Goal: Information Seeking & Learning: Check status

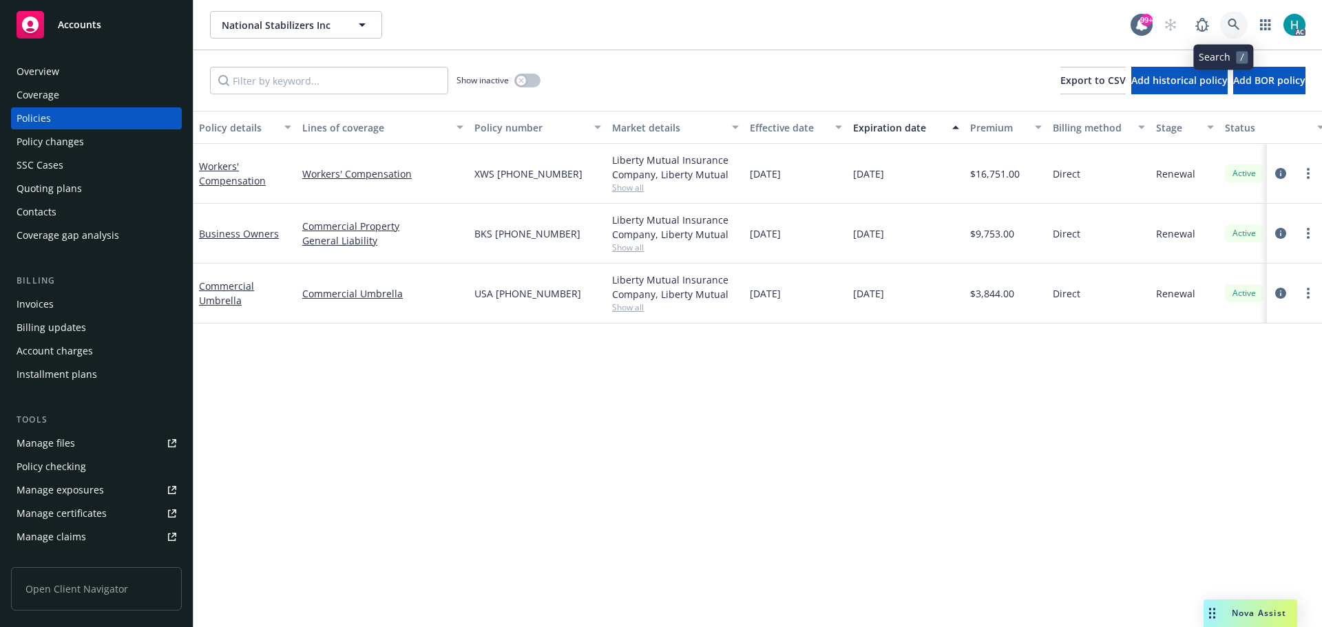
click at [1234, 25] on link at bounding box center [1234, 25] width 28 height 28
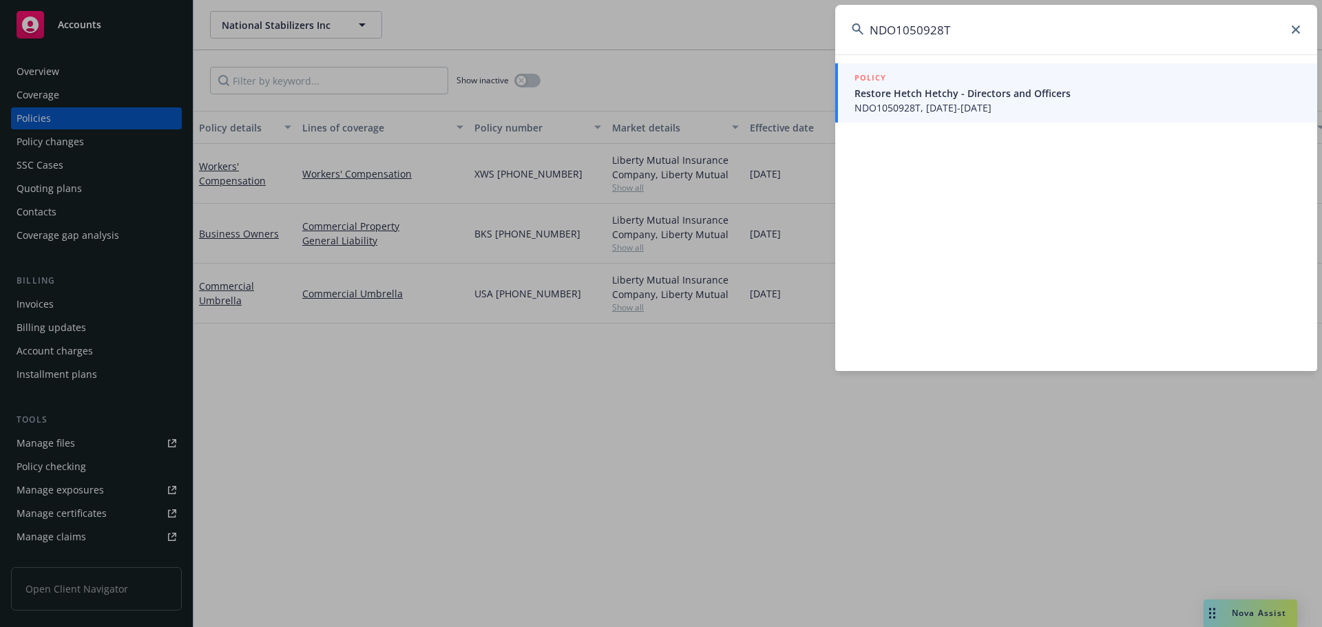
type input "NDO1050928T"
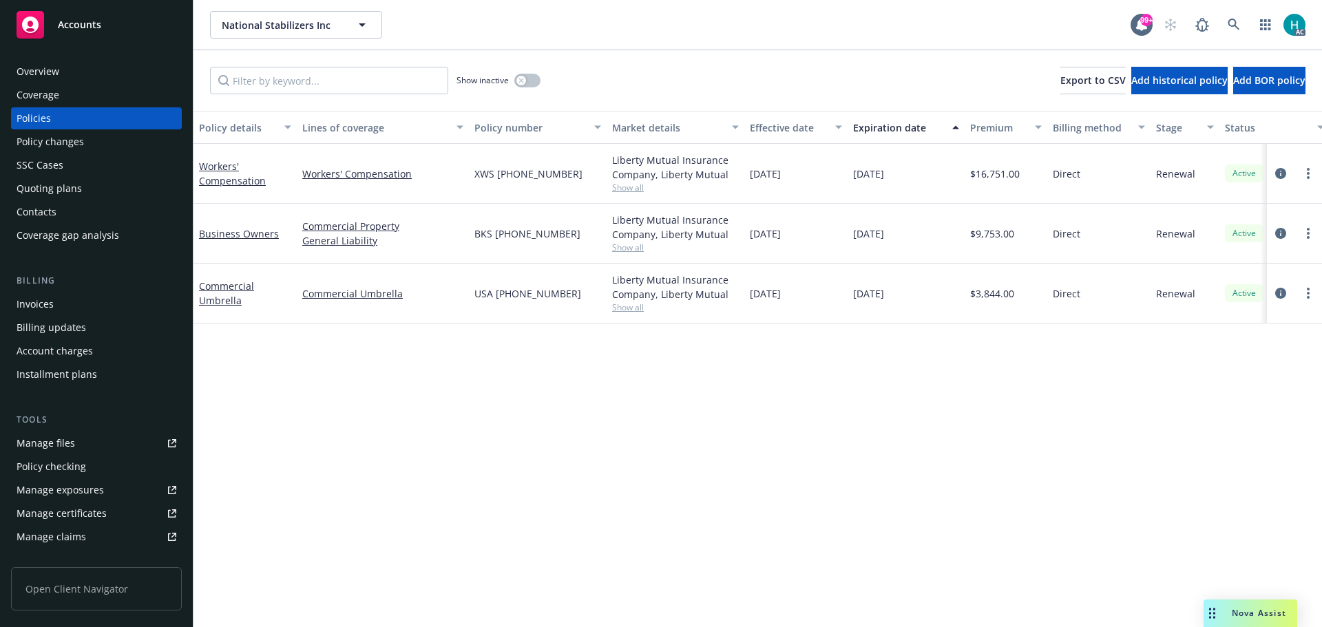
click at [975, 52] on div "Show inactive Export to CSV Add historical policy Add BOR policy" at bounding box center [757, 80] width 1128 height 61
click at [1227, 16] on link at bounding box center [1234, 25] width 28 height 28
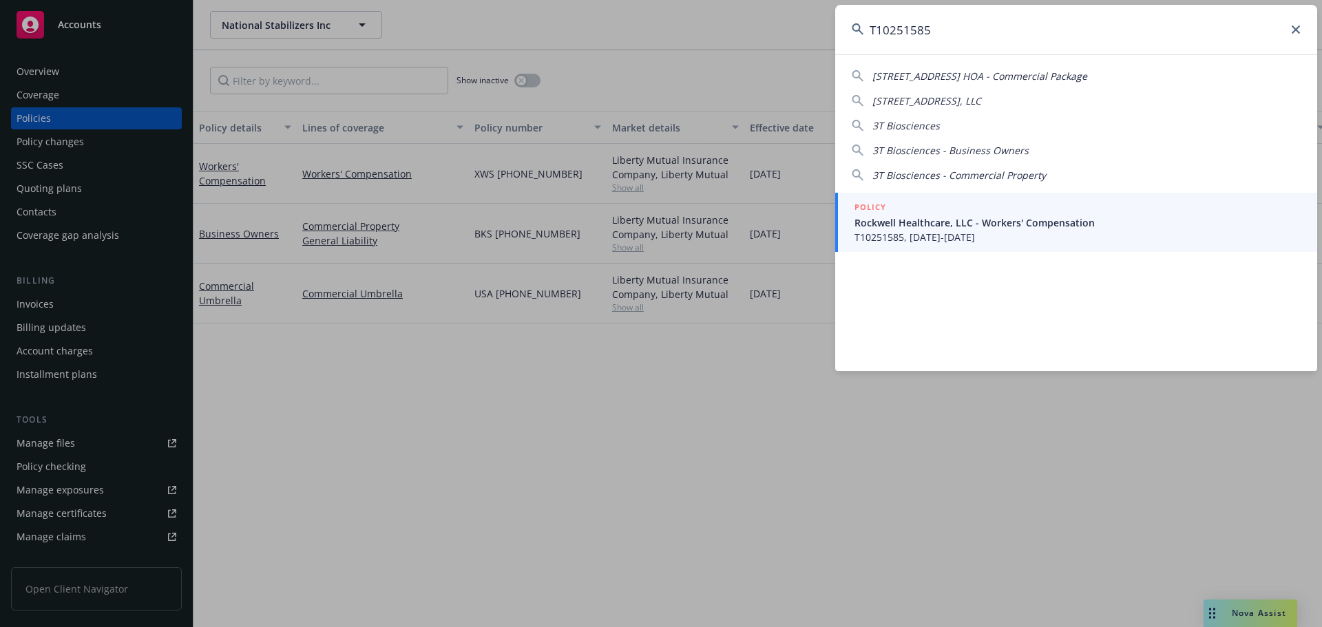
type input "T10251585"
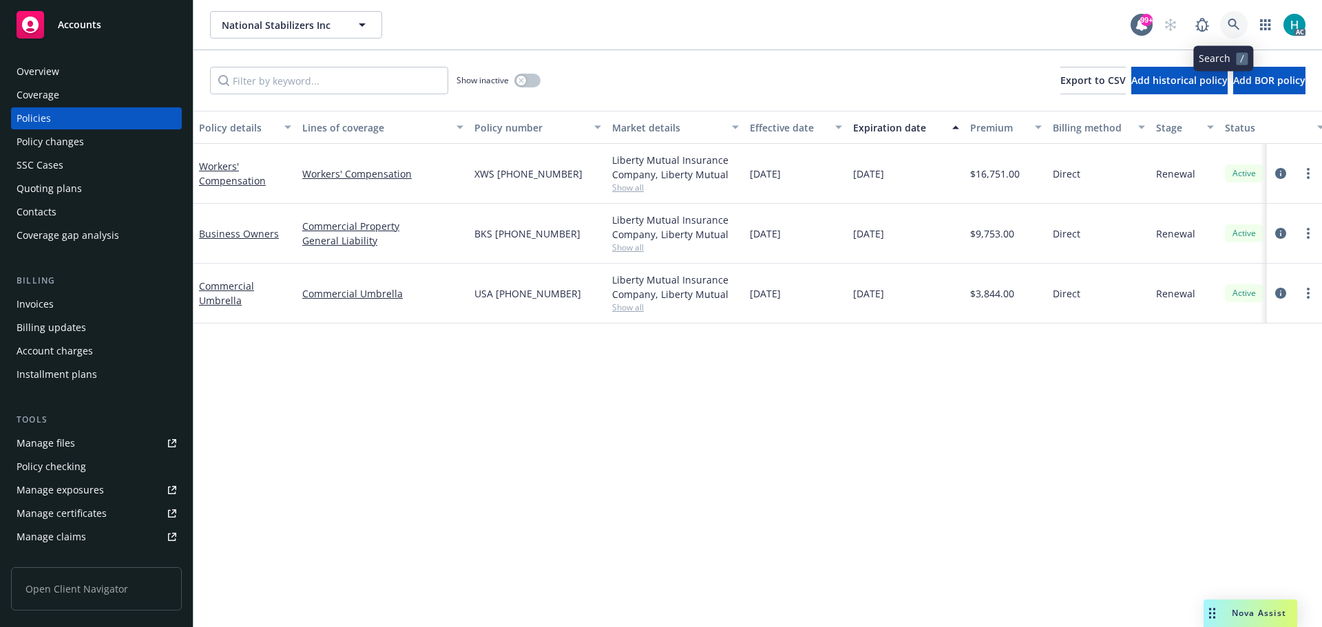
click at [1227, 26] on icon at bounding box center [1233, 25] width 12 height 12
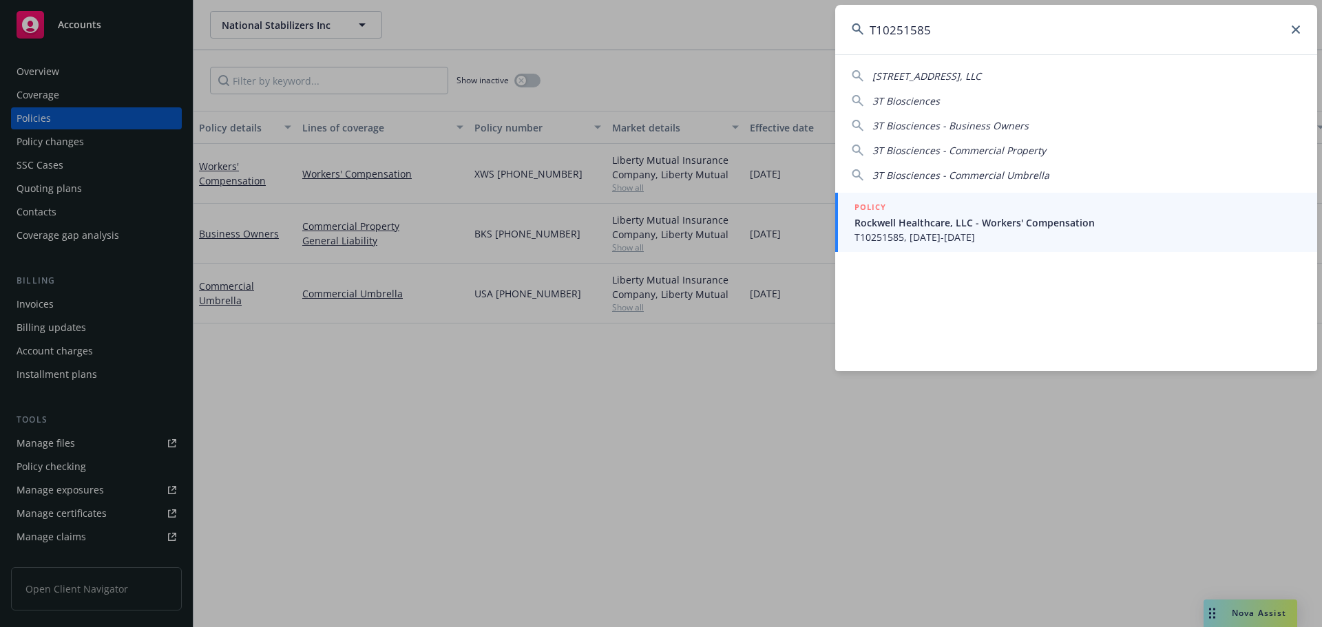
type input "T10251585"
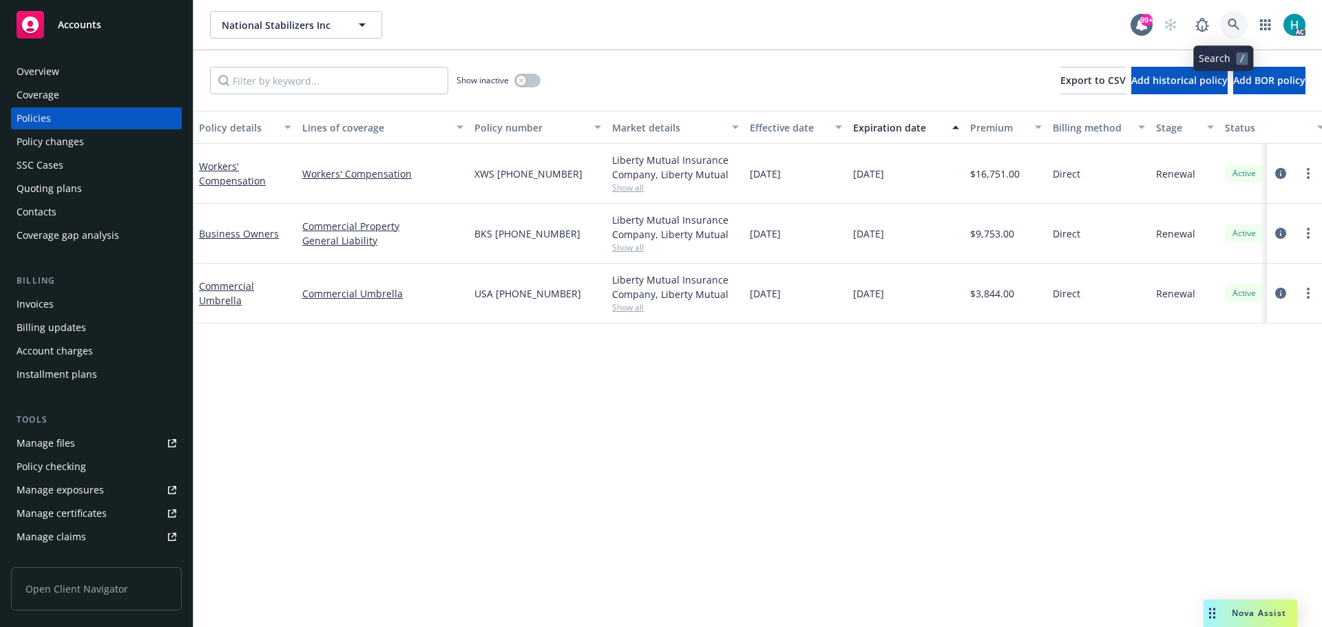
click at [1227, 22] on icon at bounding box center [1233, 25] width 12 height 12
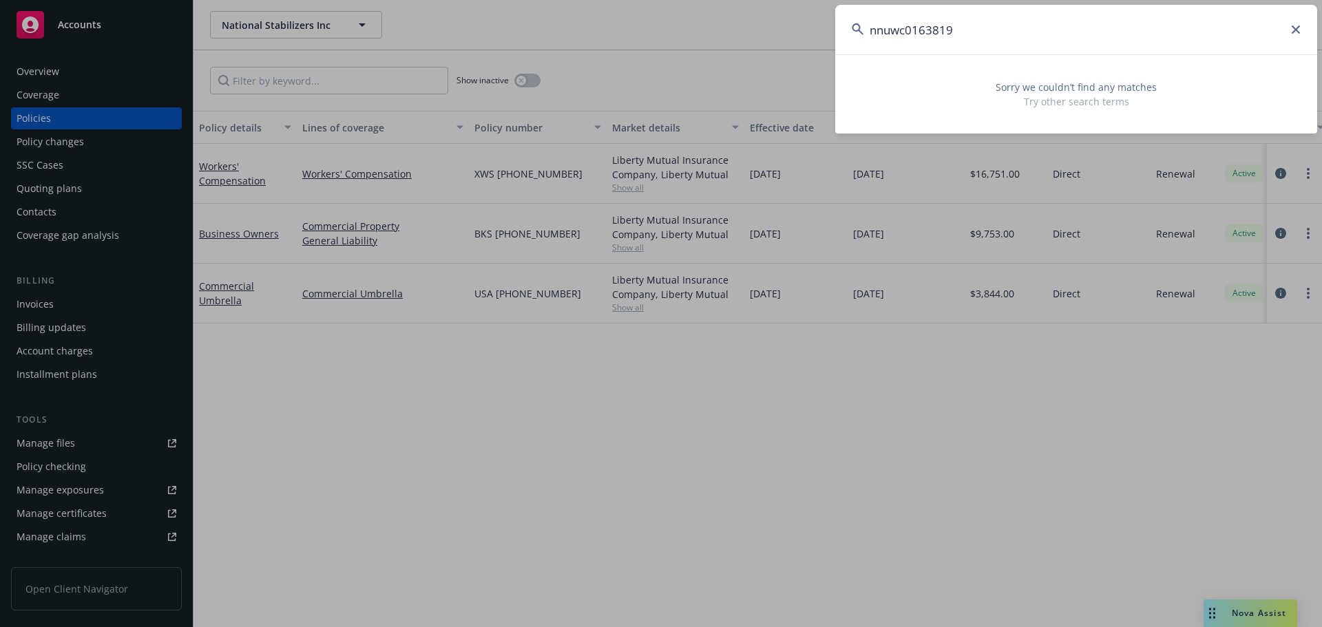
click at [875, 30] on input "nnuwc0163819" at bounding box center [1076, 30] width 482 height 50
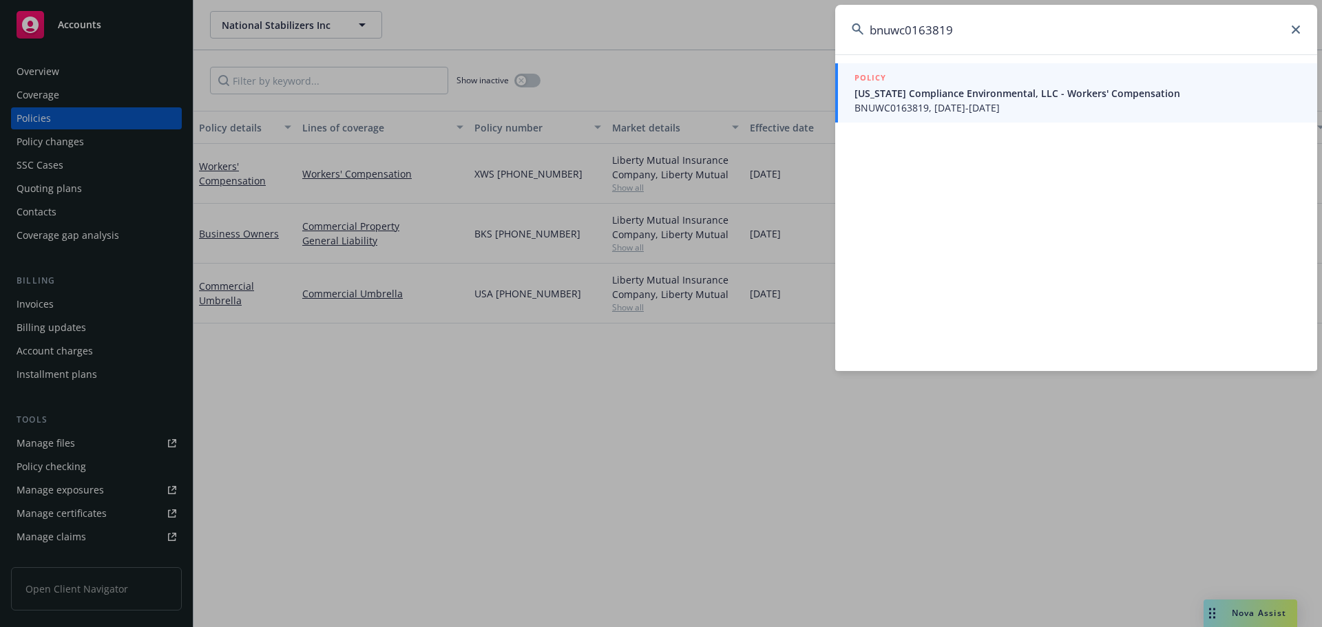
type input "bnuwc0163819"
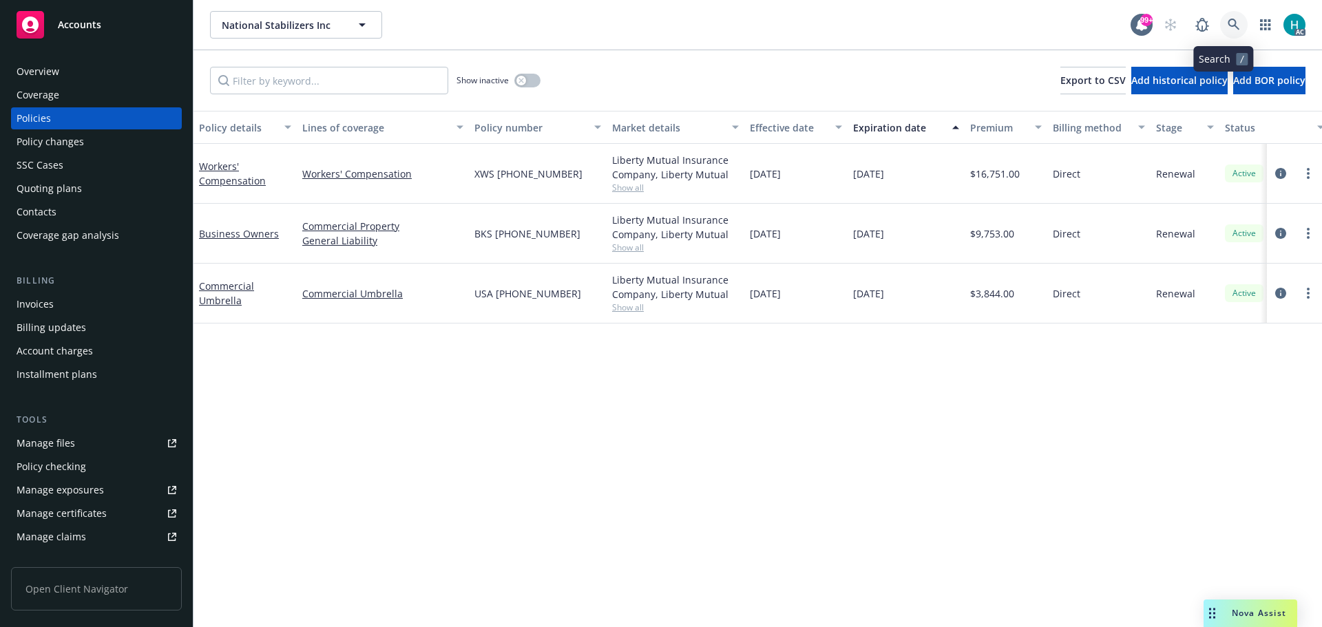
click at [1227, 30] on icon at bounding box center [1233, 25] width 12 height 12
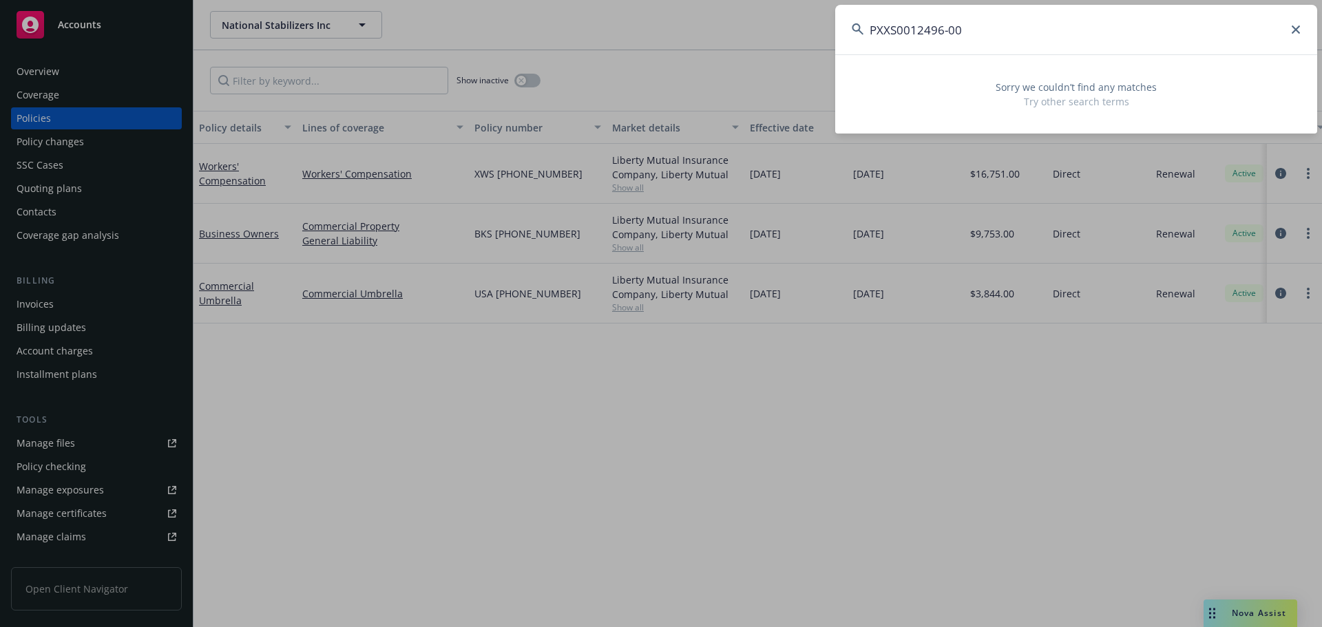
type input "PXXS0012496-00"
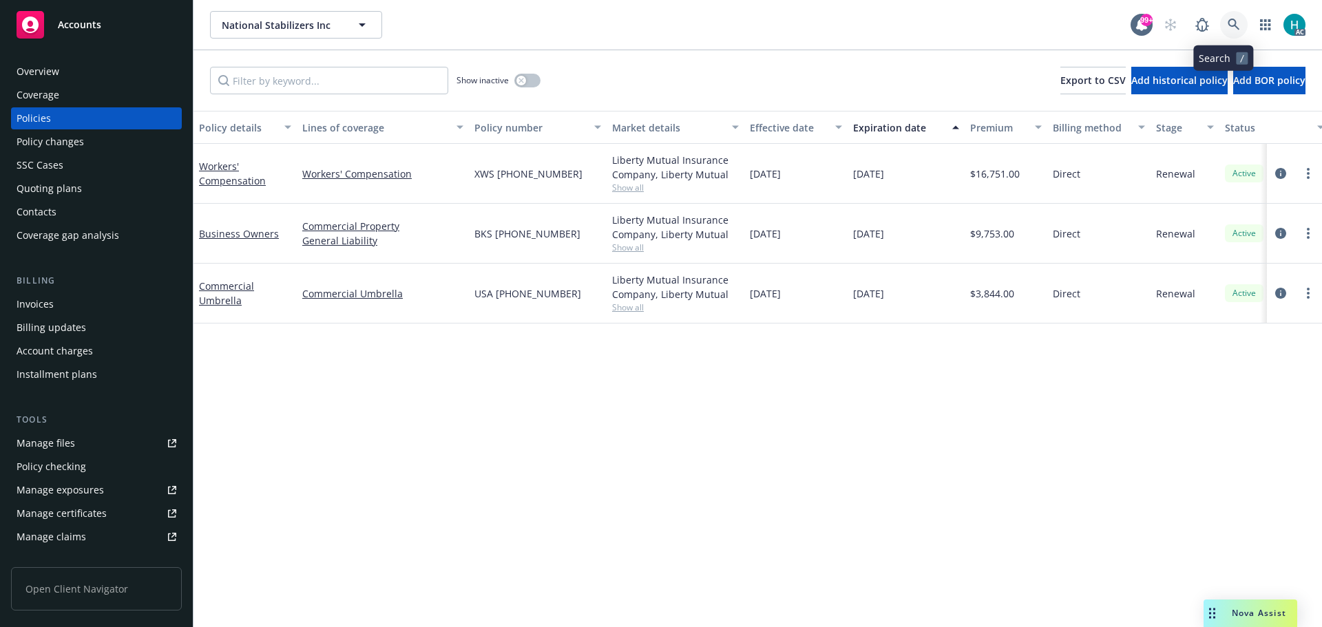
click at [1230, 26] on link at bounding box center [1234, 25] width 28 height 28
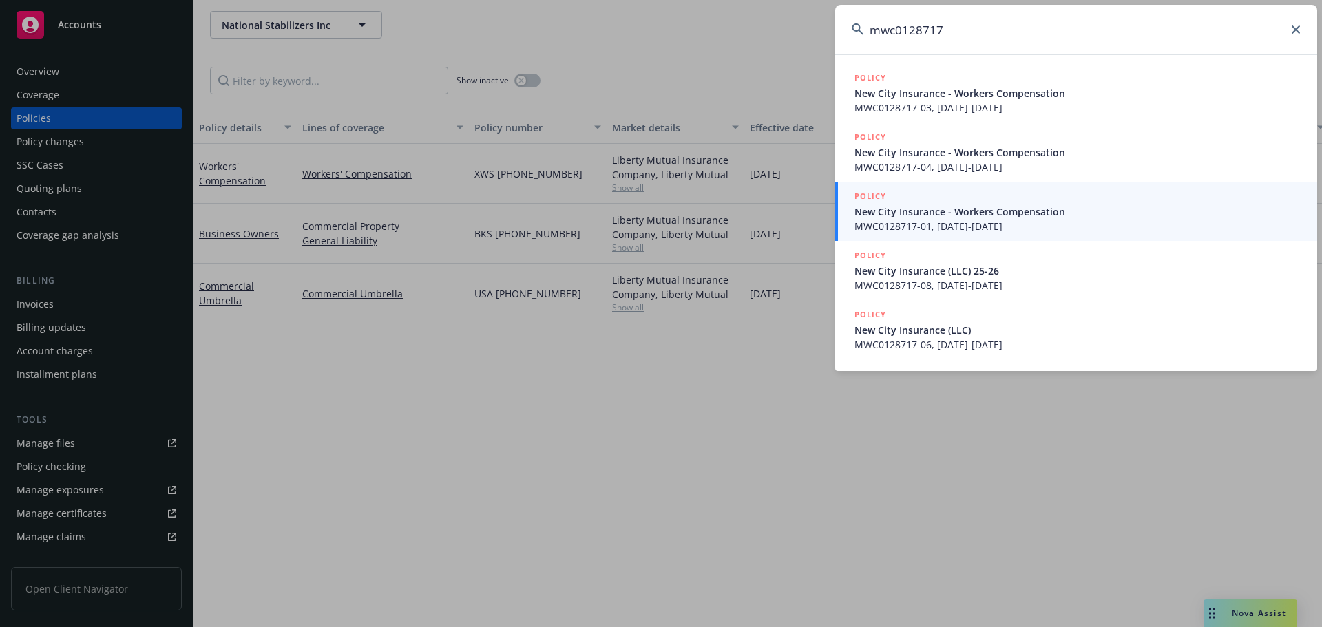
type input "mwc0128717"
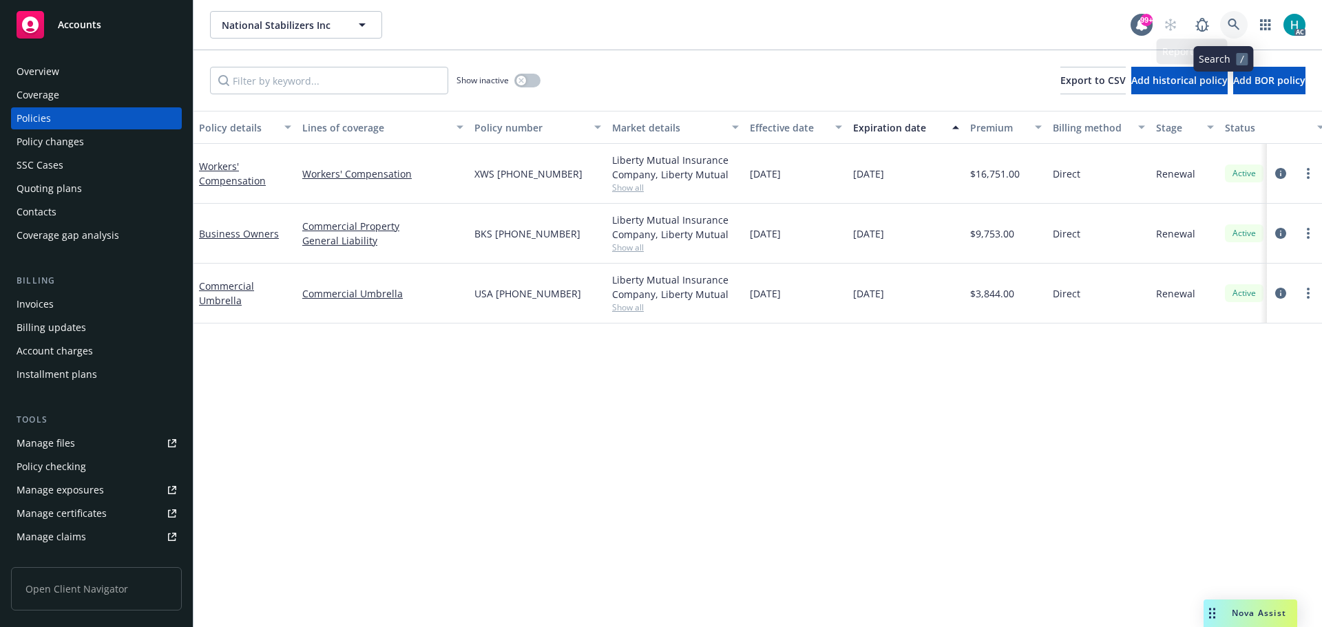
click at [1229, 27] on icon at bounding box center [1233, 25] width 12 height 12
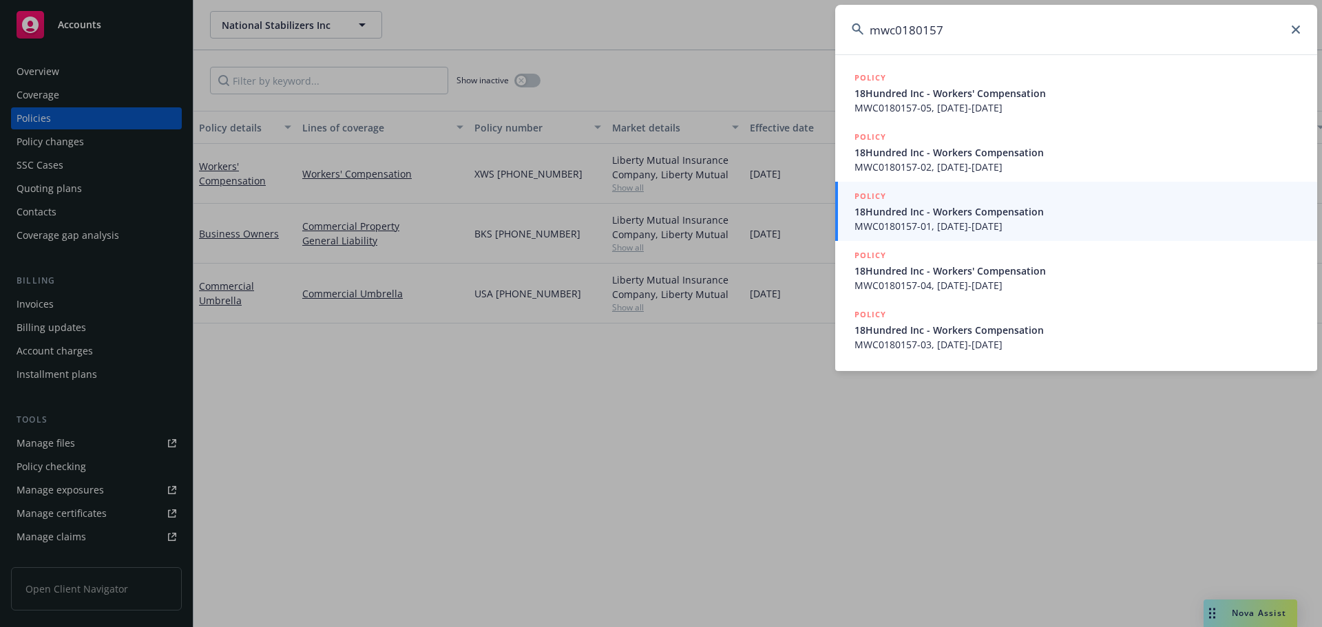
type input "mwc0180157"
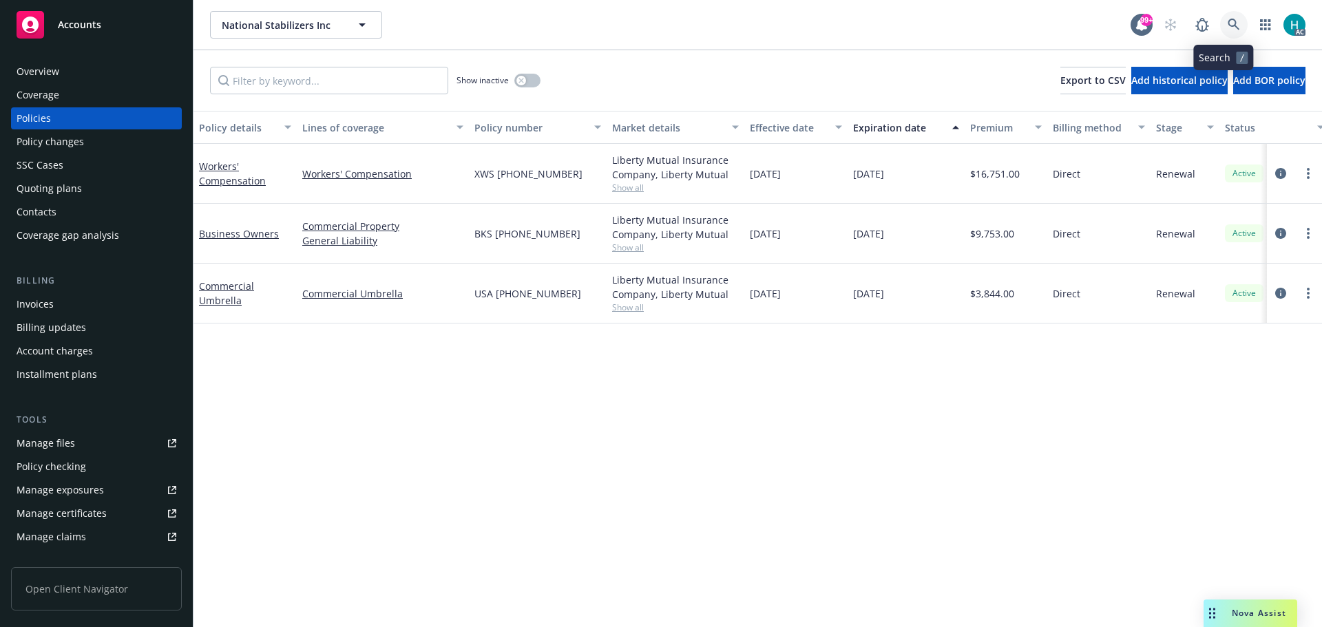
click at [1227, 28] on icon at bounding box center [1233, 25] width 12 height 12
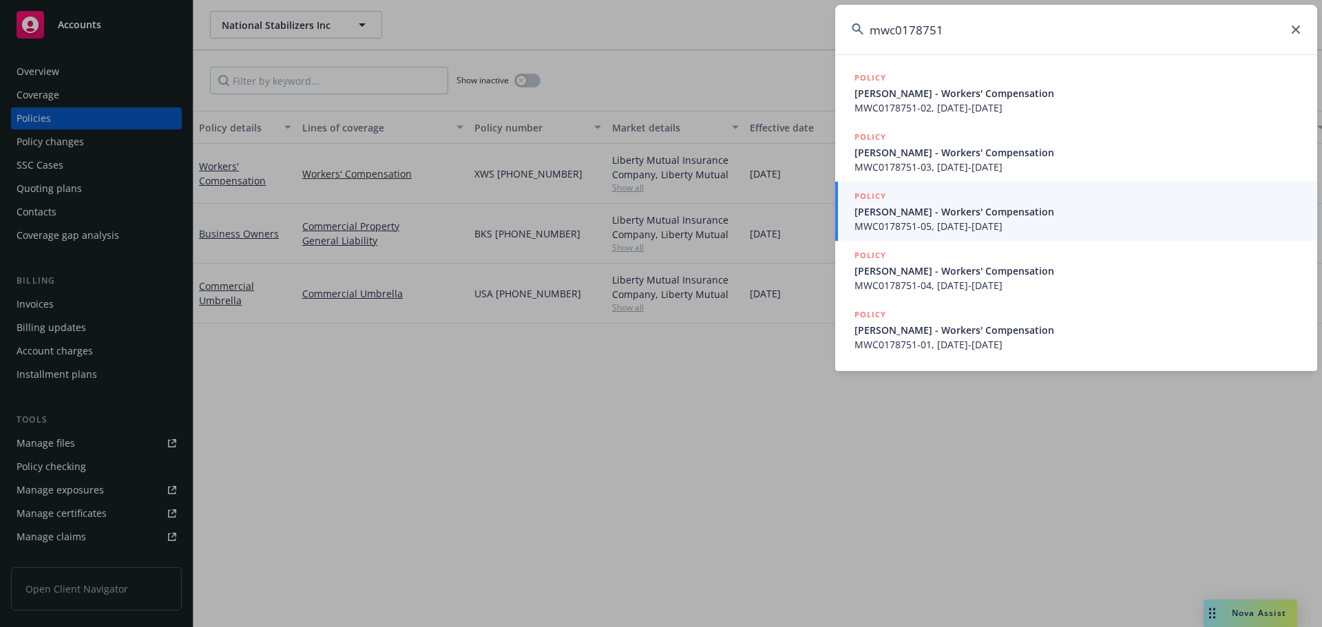
type input "mwc0178751"
